Goal: Information Seeking & Learning: Learn about a topic

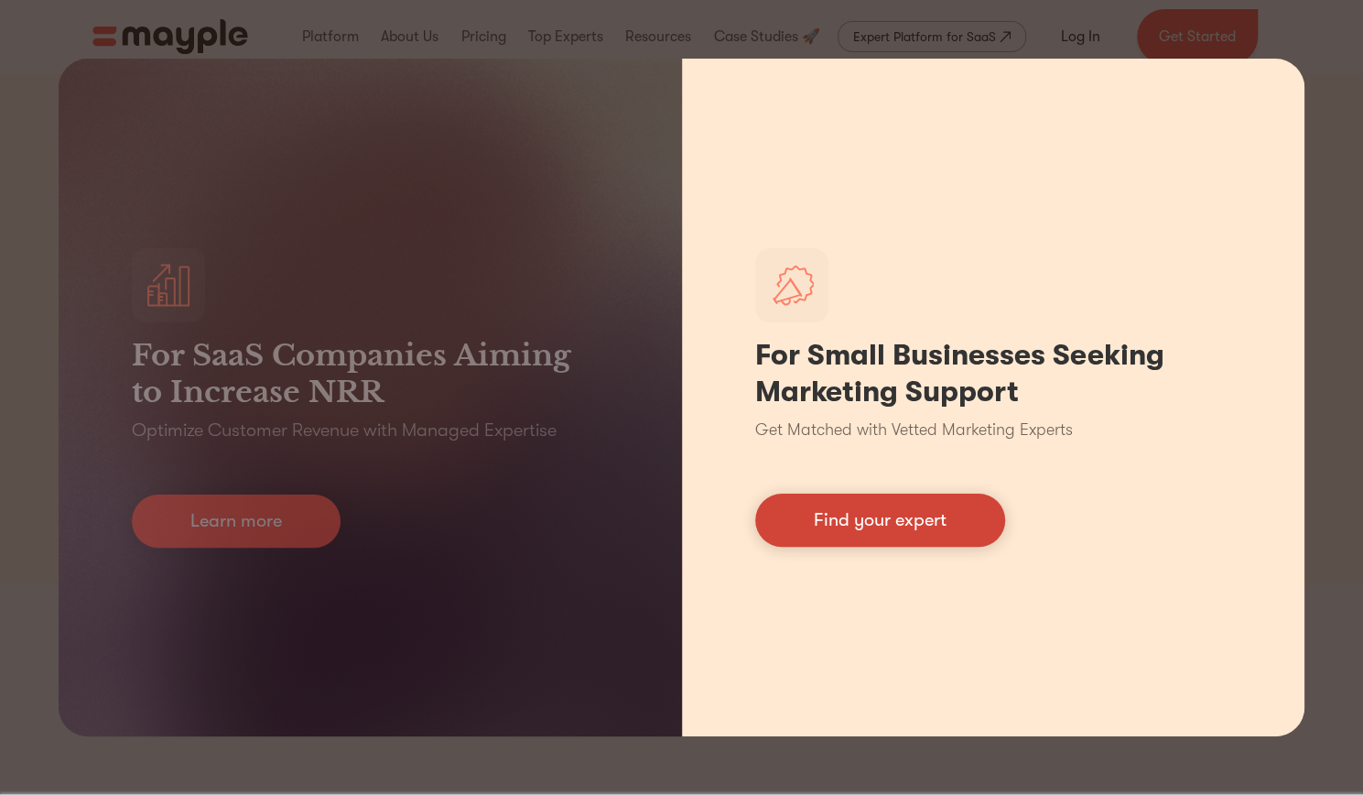
click at [948, 526] on link "Find your expert" at bounding box center [880, 519] width 250 height 53
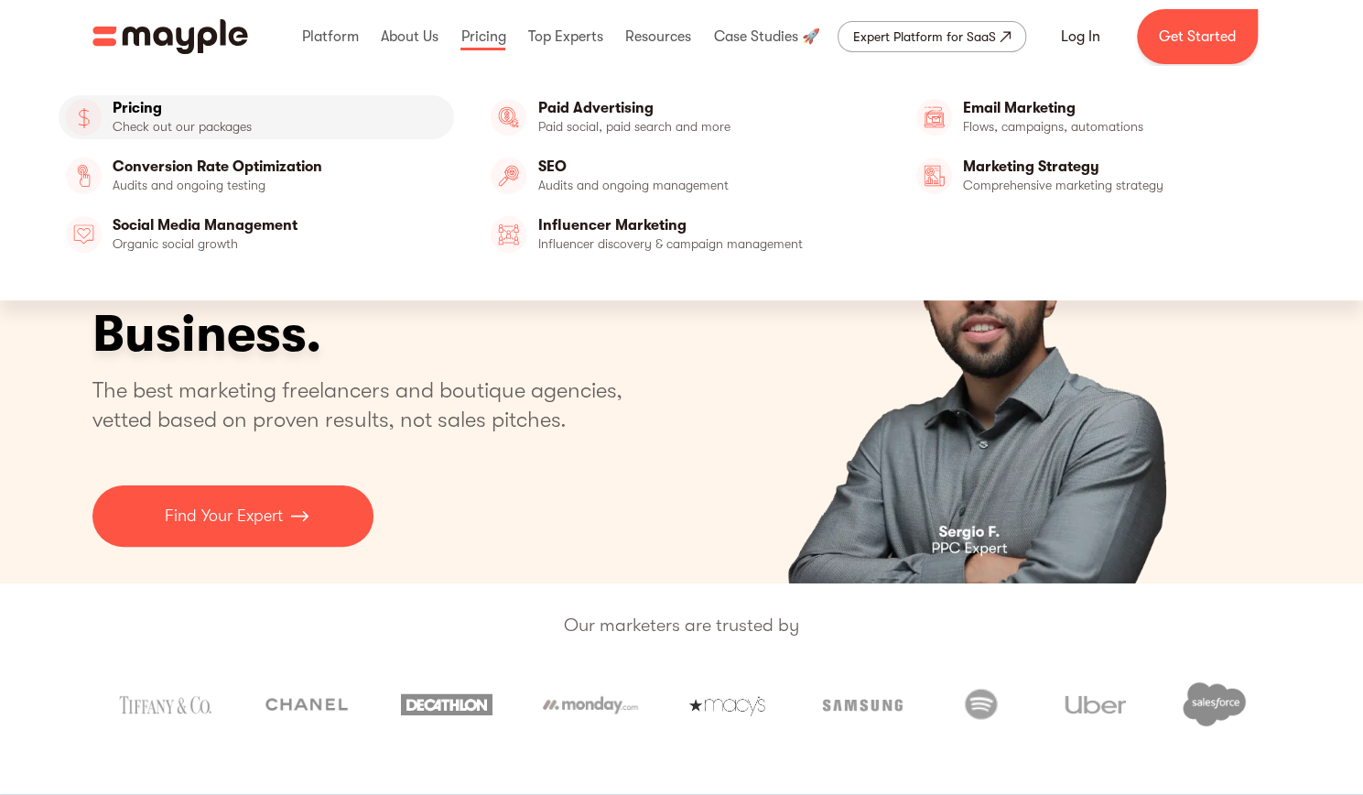
click at [216, 114] on link "Pricing" at bounding box center [256, 117] width 395 height 44
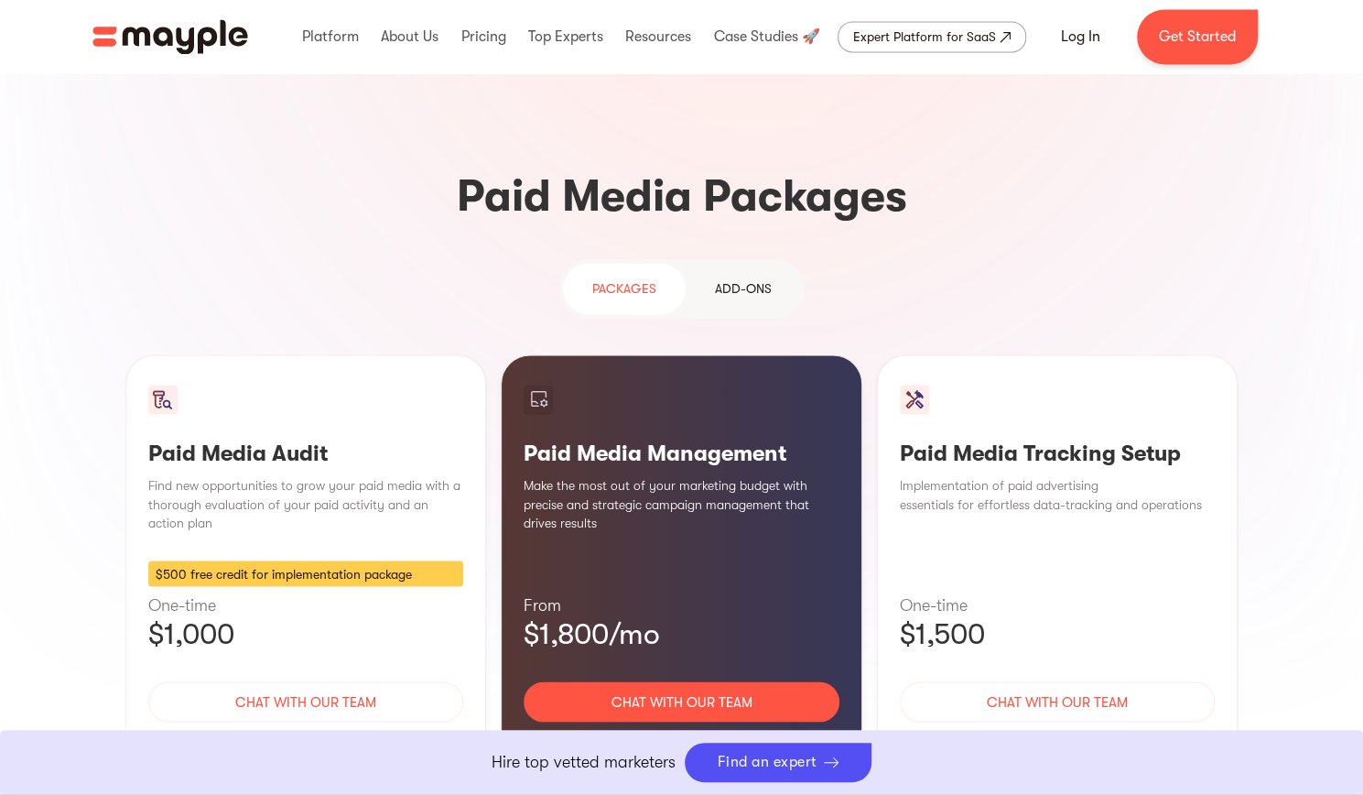
scroll to position [1538, 0]
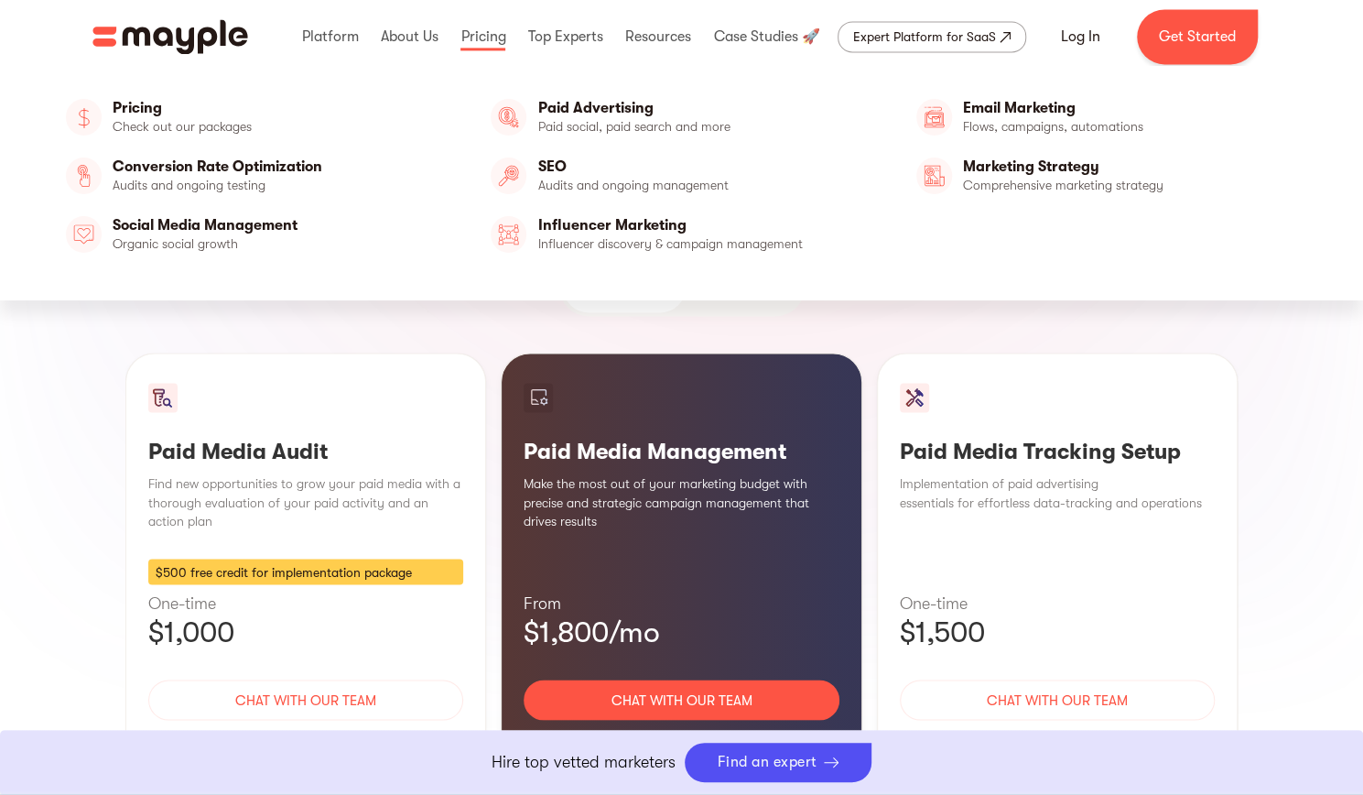
click at [200, 205] on div "Pricing Check out our packages Pricing Conversion Rate Optimization Audits and …" at bounding box center [256, 183] width 395 height 176
click at [182, 220] on link "Social Media Management" at bounding box center [256, 234] width 395 height 44
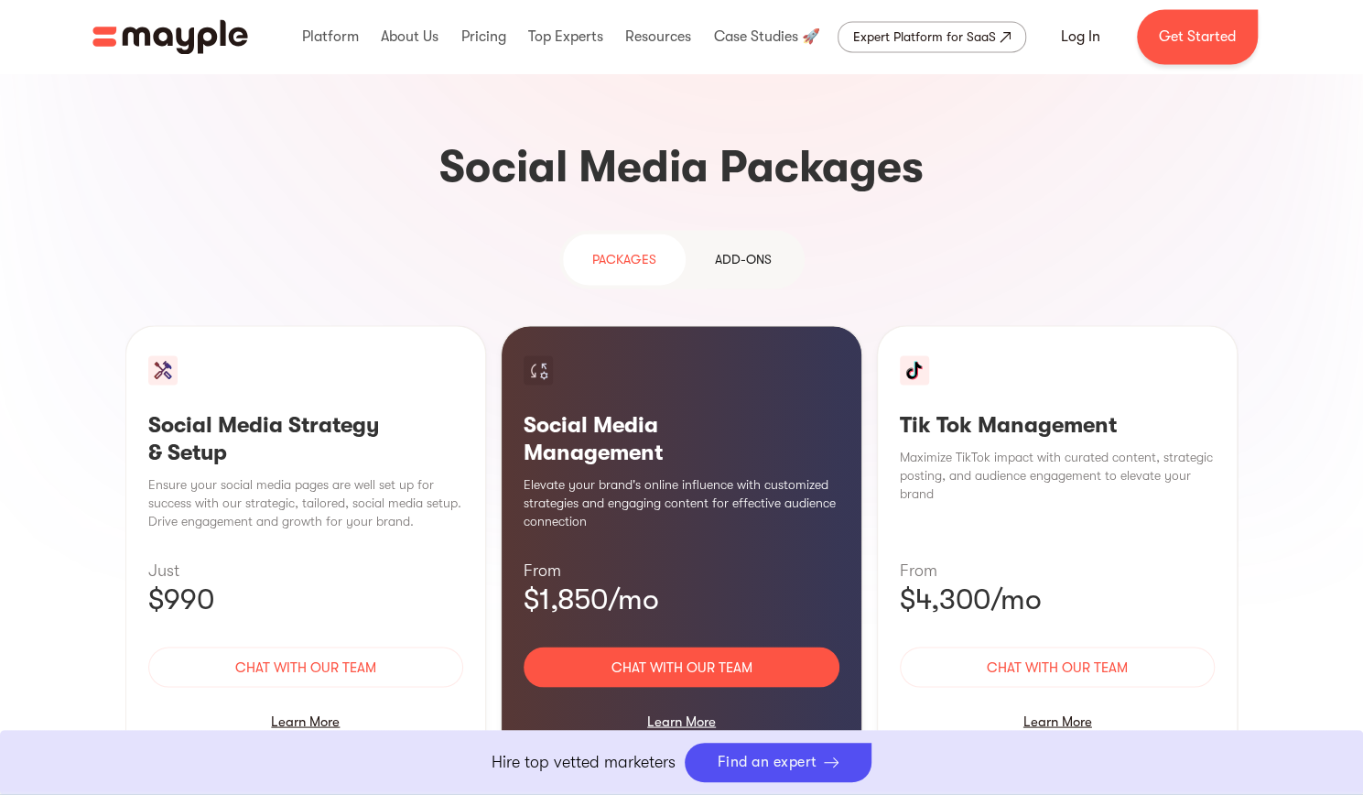
scroll to position [1637, 0]
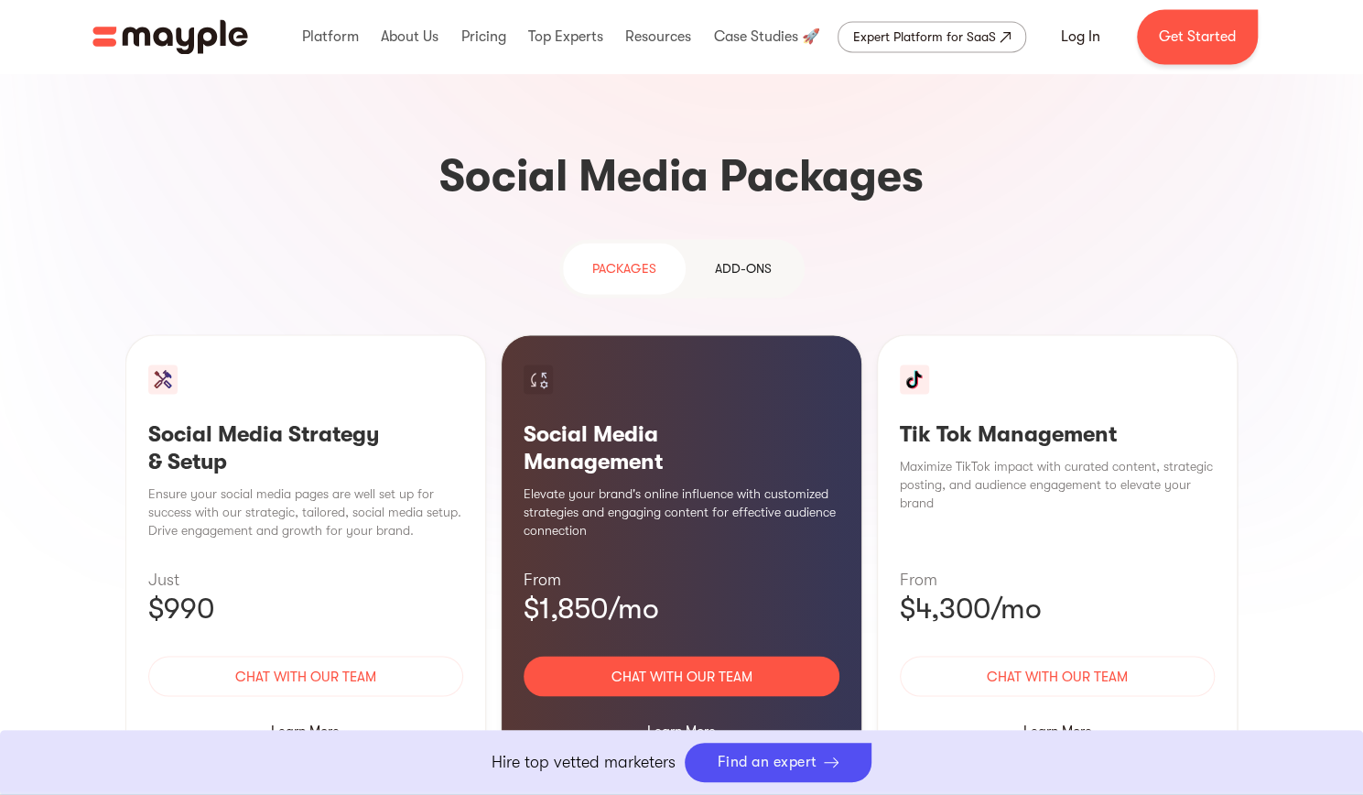
click at [737, 257] on div "Add-ons" at bounding box center [743, 268] width 57 height 22
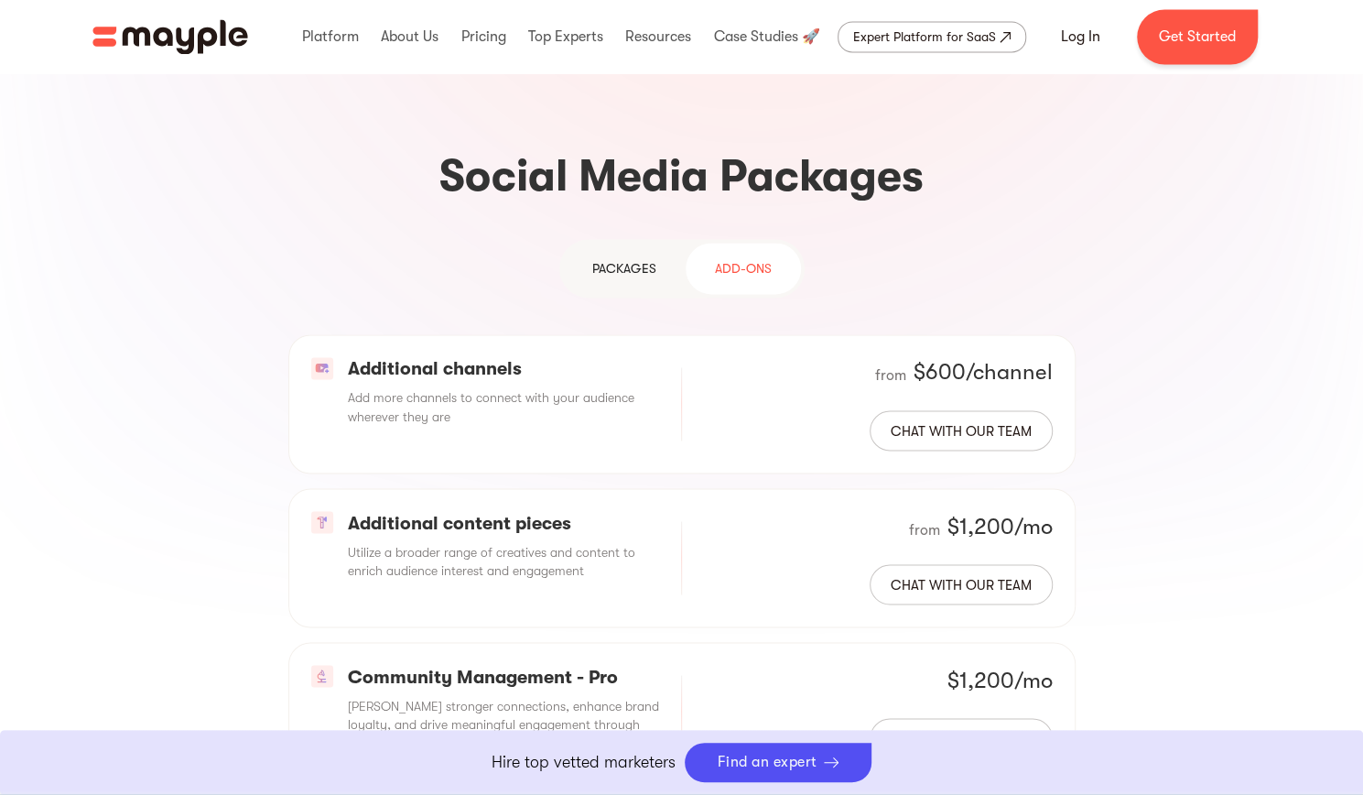
click at [1186, 334] on div "Additional channels Add more channels to connect with your audience wherever th…" at bounding box center [681, 557] width 1113 height 447
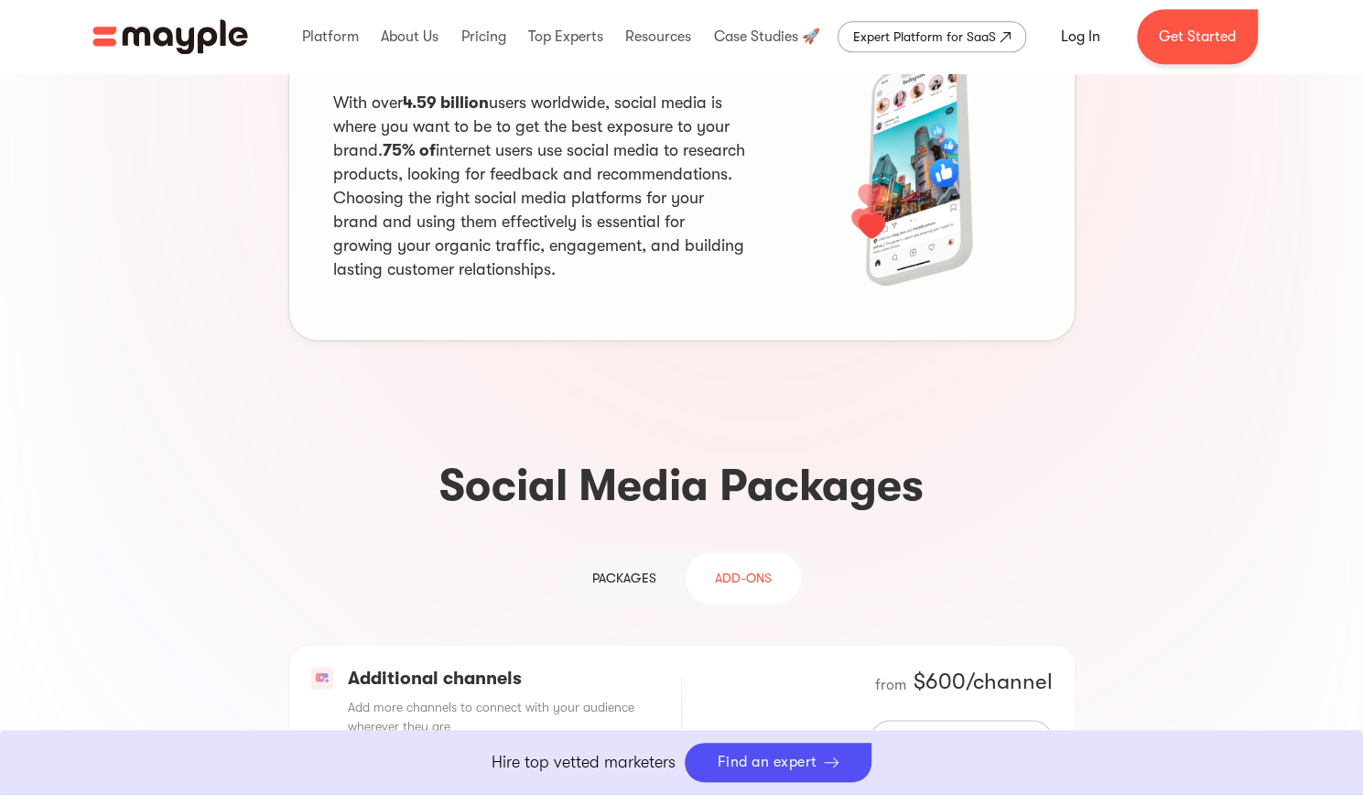
scroll to position [1179, 0]
